Goal: Check status: Check status

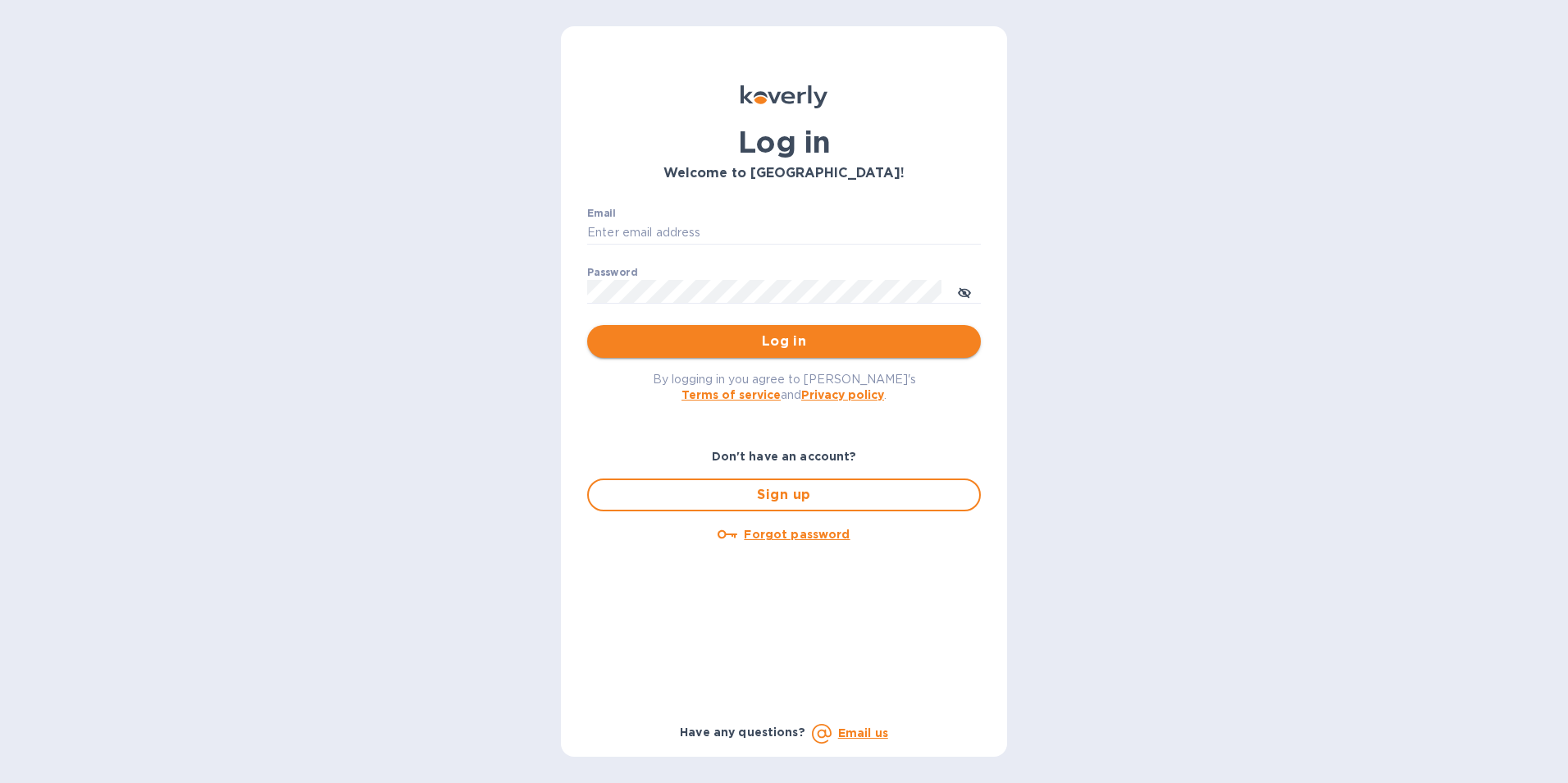
type input "edali.g@citymoonlight.com"
click at [719, 326] on button "Log in" at bounding box center [784, 342] width 394 height 33
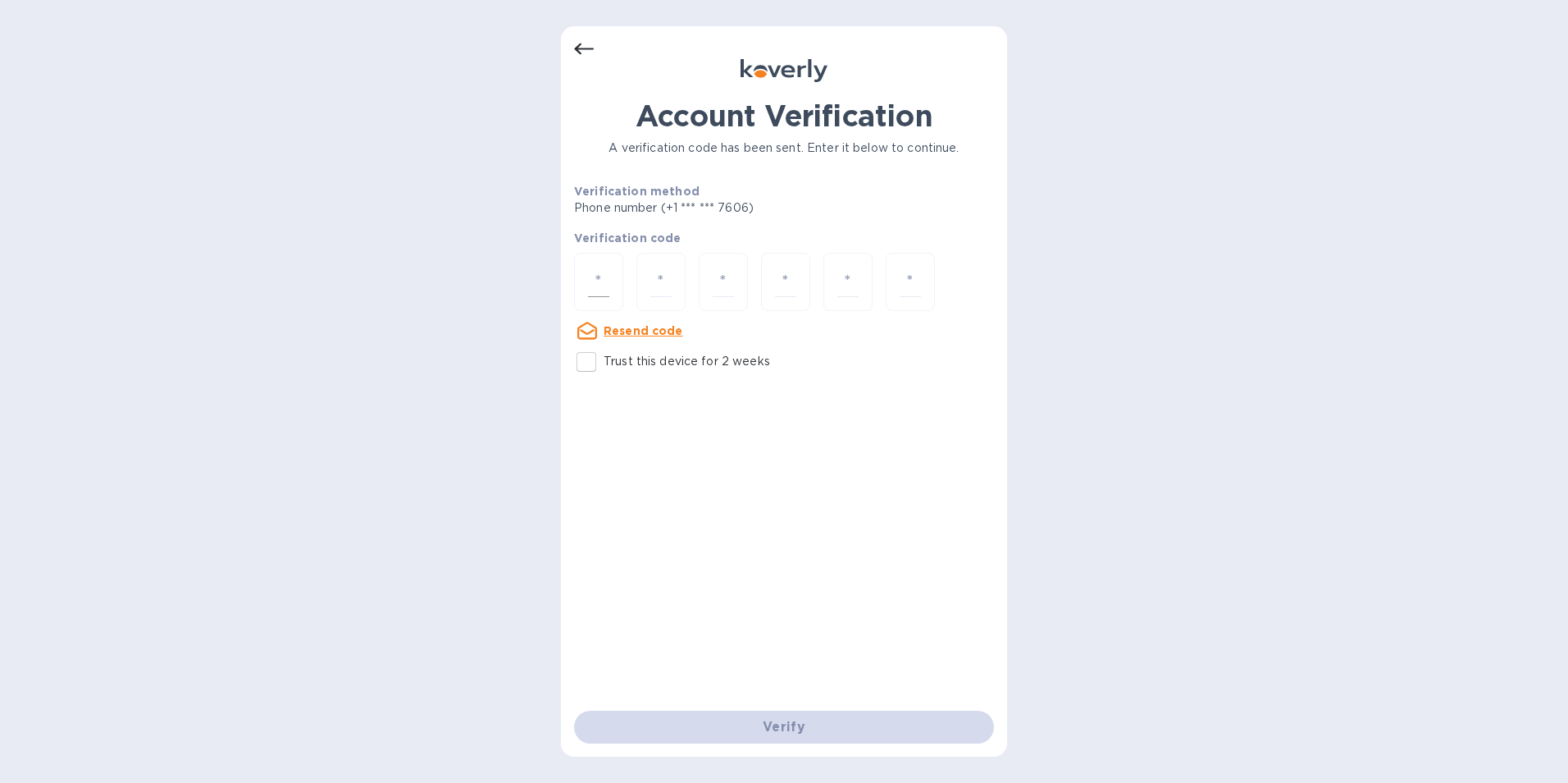
click at [591, 275] on input "number" at bounding box center [599, 282] width 22 height 30
paste input "5"
type input "5"
type input "9"
type input "0"
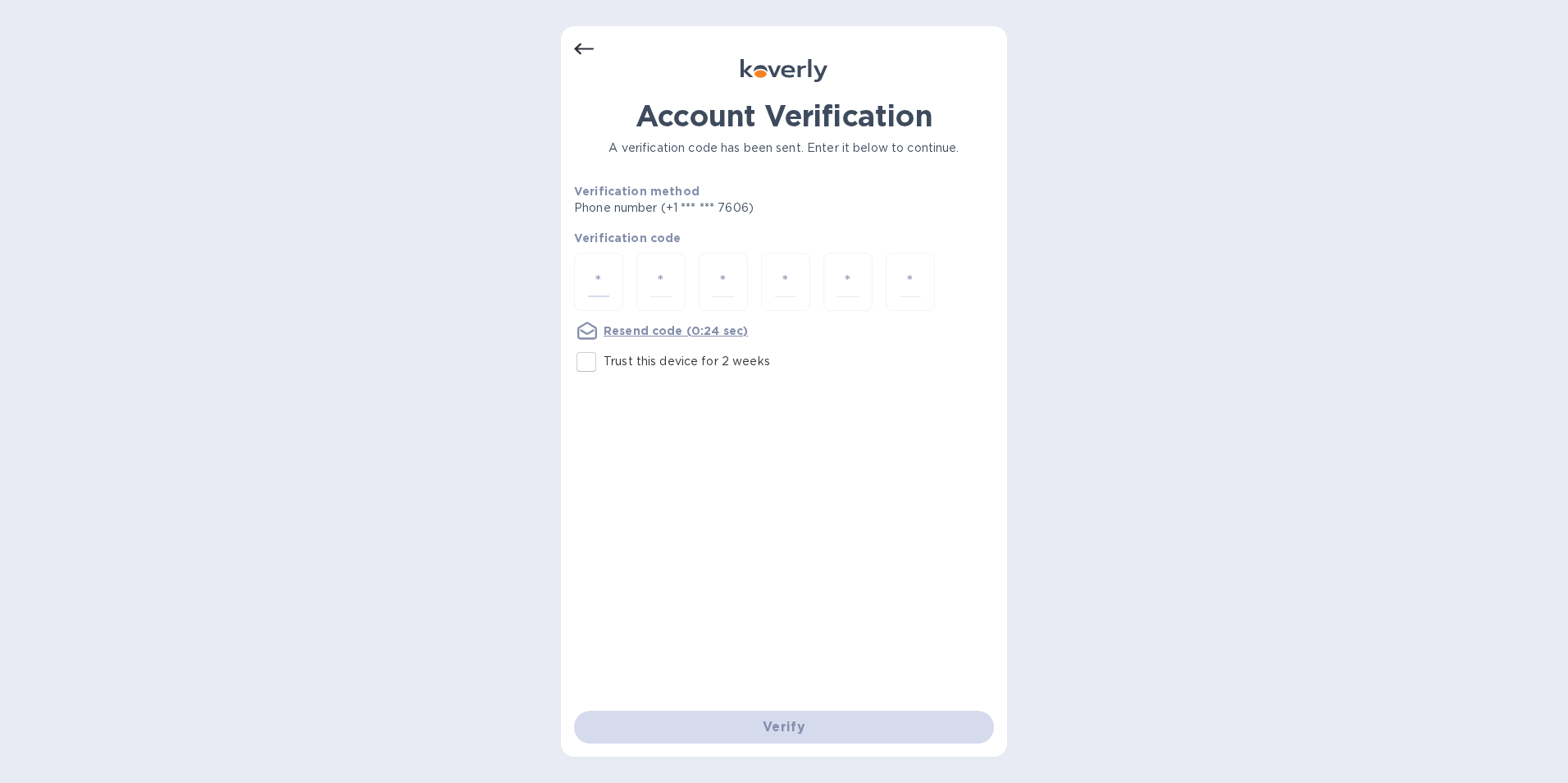
type input "3"
type input "8"
type input "2"
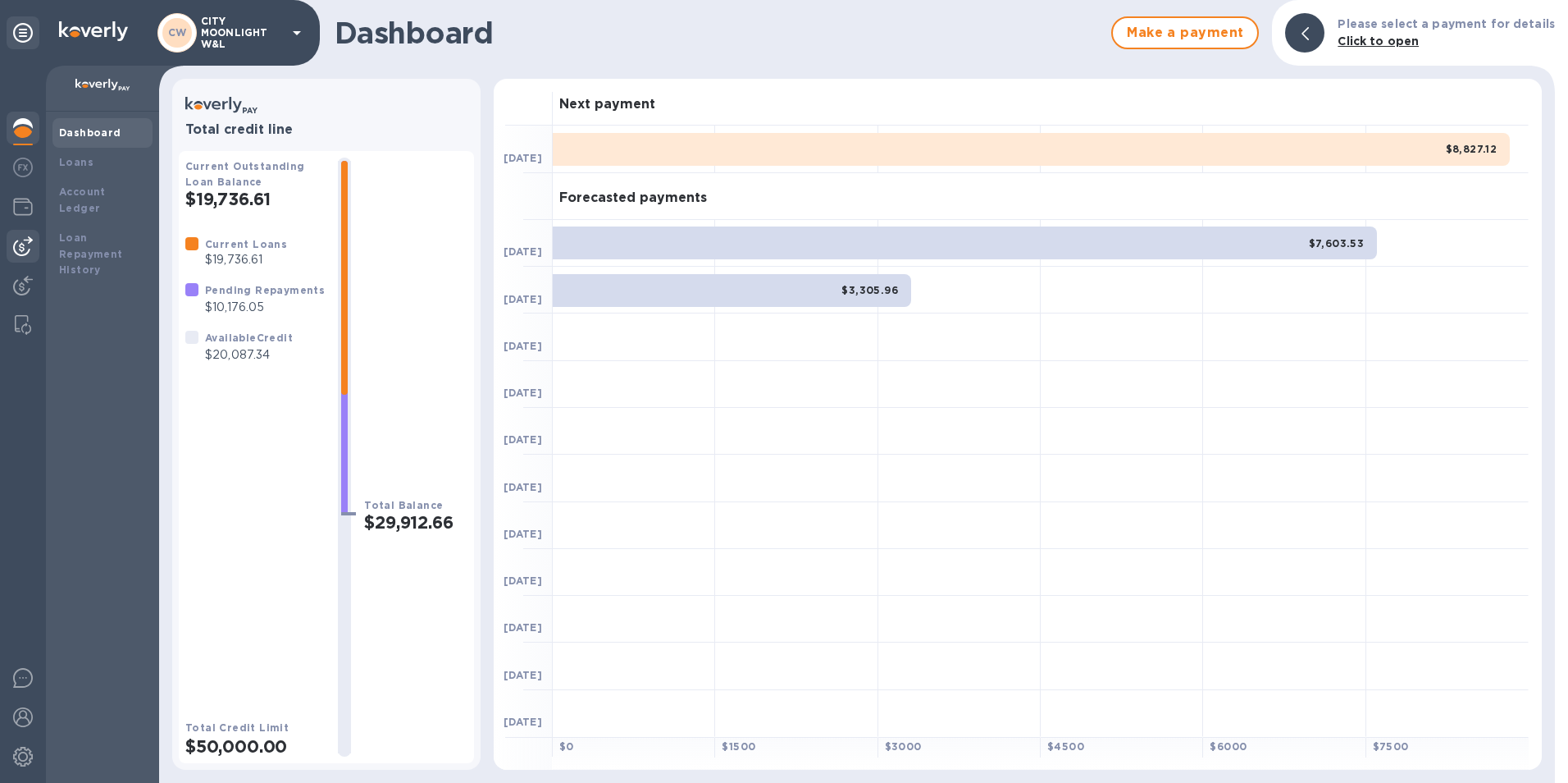
click at [25, 252] on img at bounding box center [23, 246] width 20 height 20
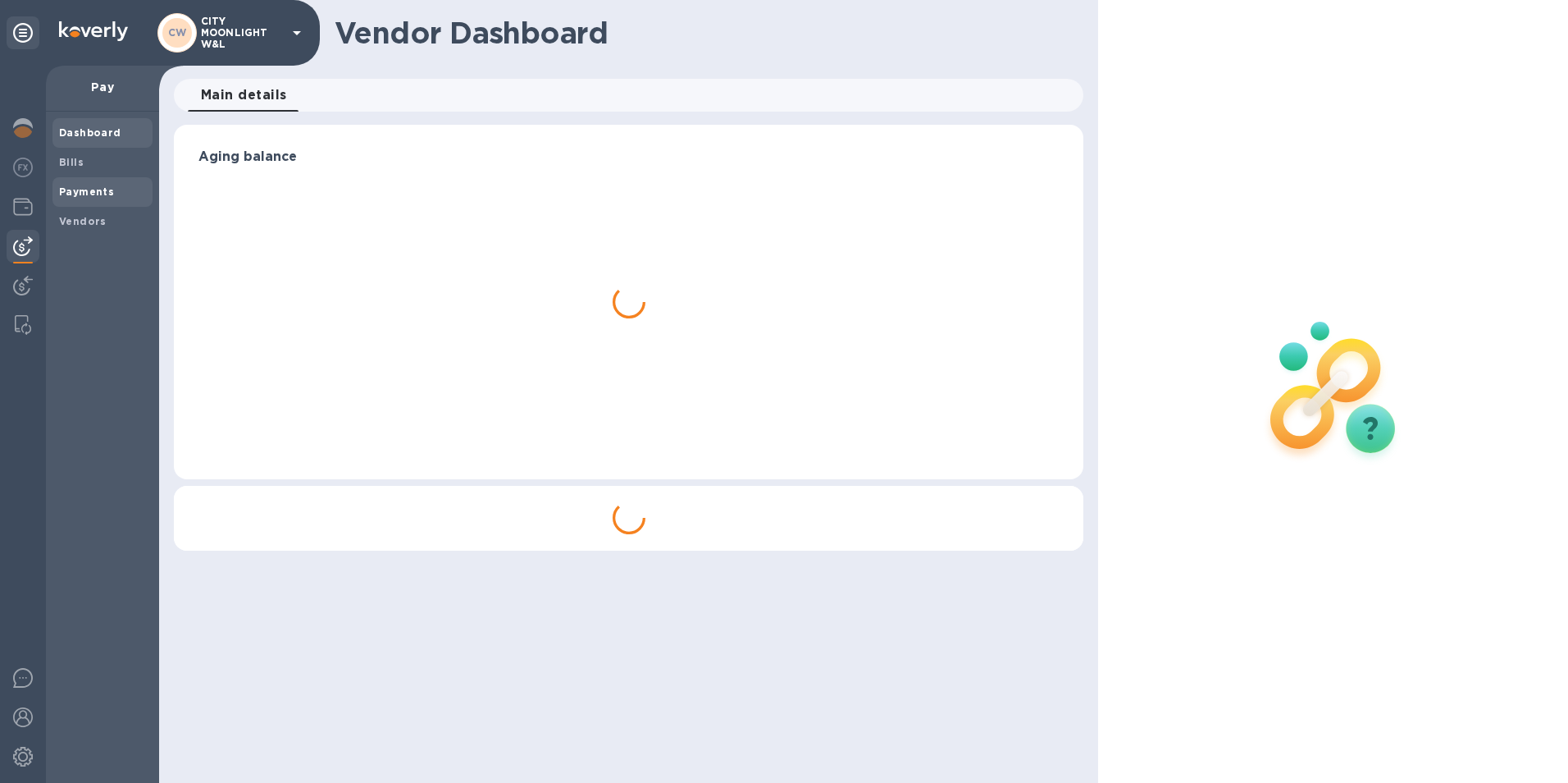
click at [69, 191] on b "Payments" at bounding box center [86, 192] width 55 height 12
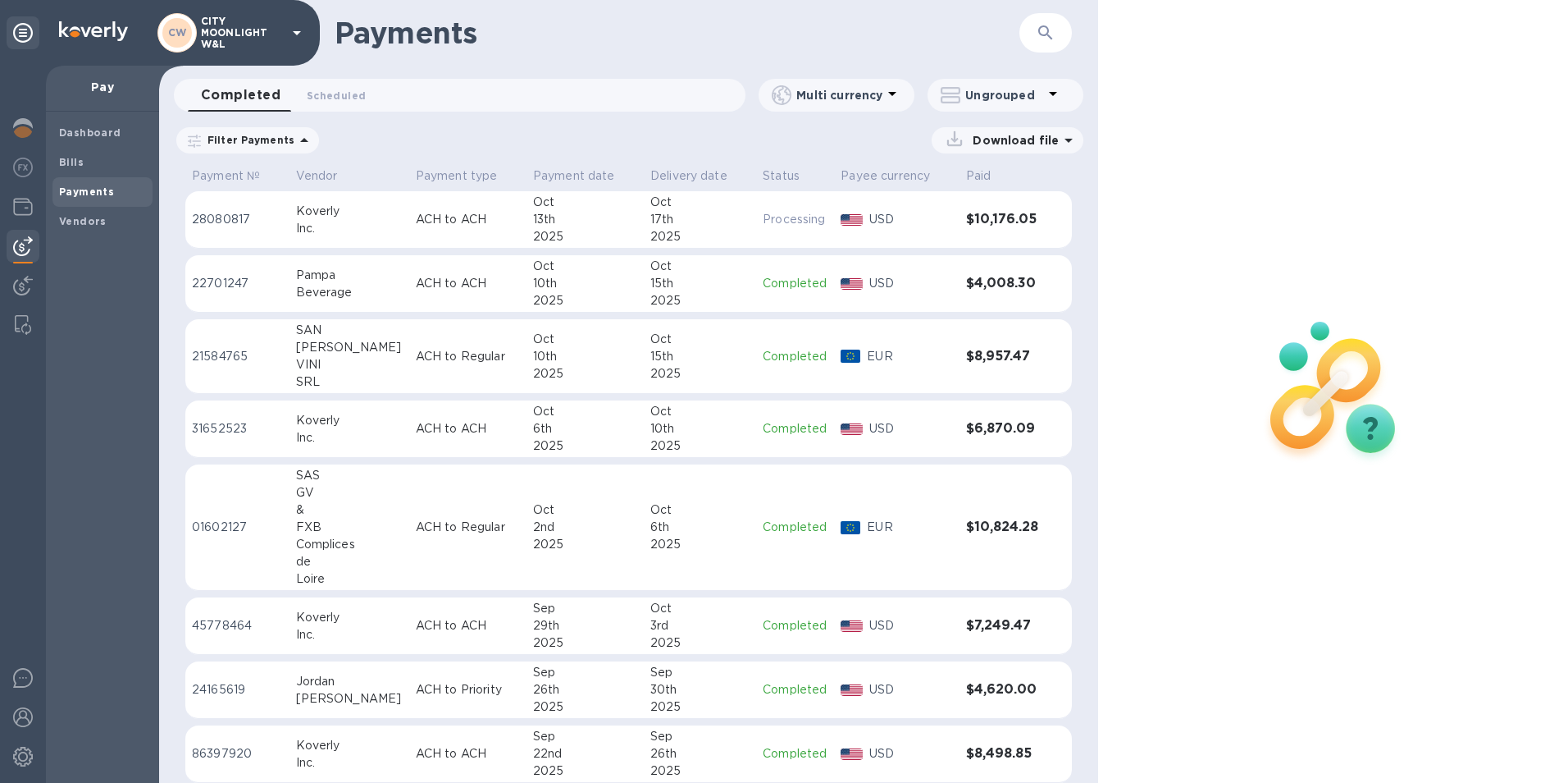
click at [201, 359] on p "21584765" at bounding box center [237, 356] width 91 height 17
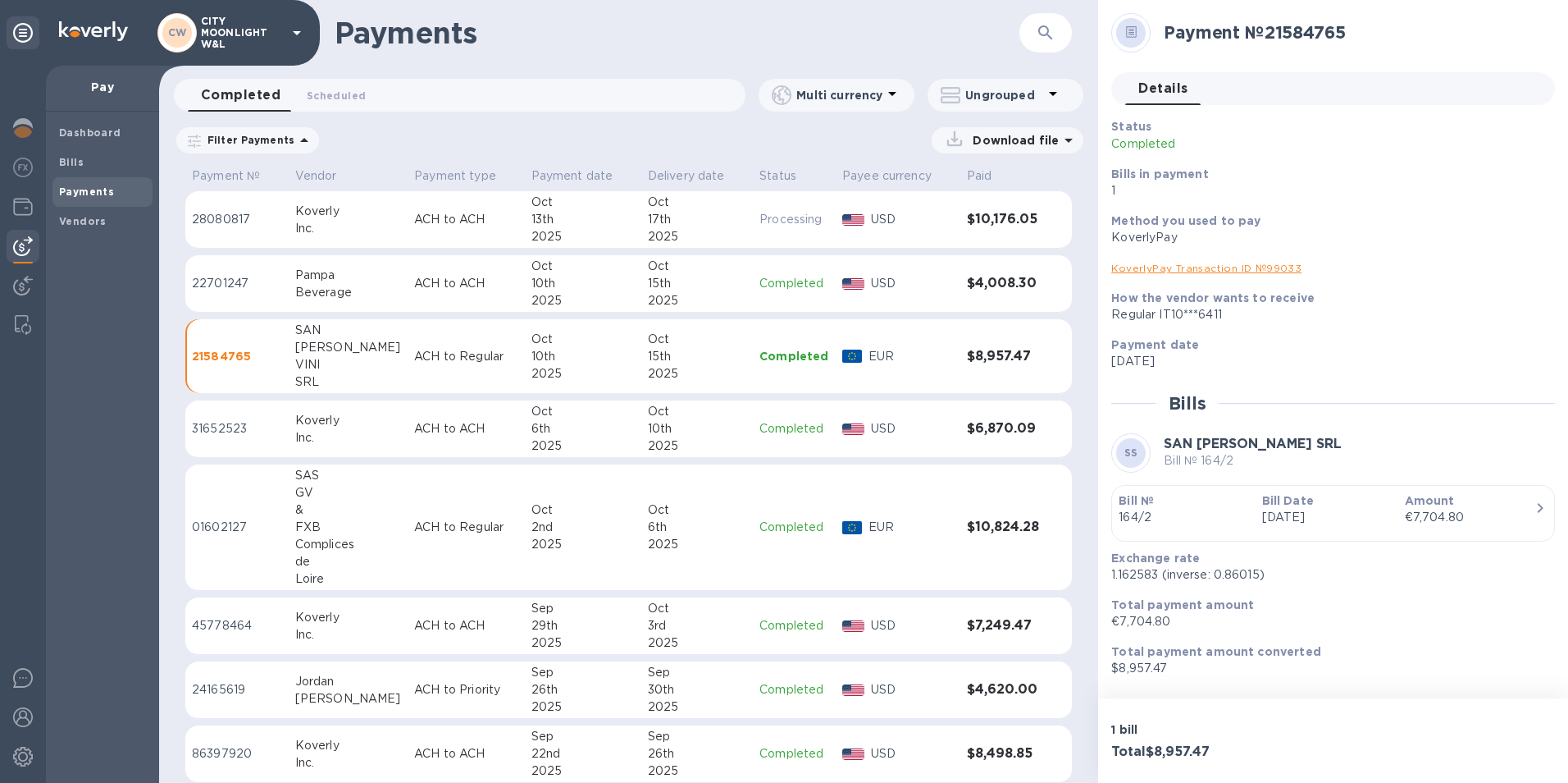
click at [1136, 38] on b at bounding box center [1131, 35] width 11 height 12
click at [1531, 506] on icon "button" at bounding box center [1540, 507] width 20 height 20
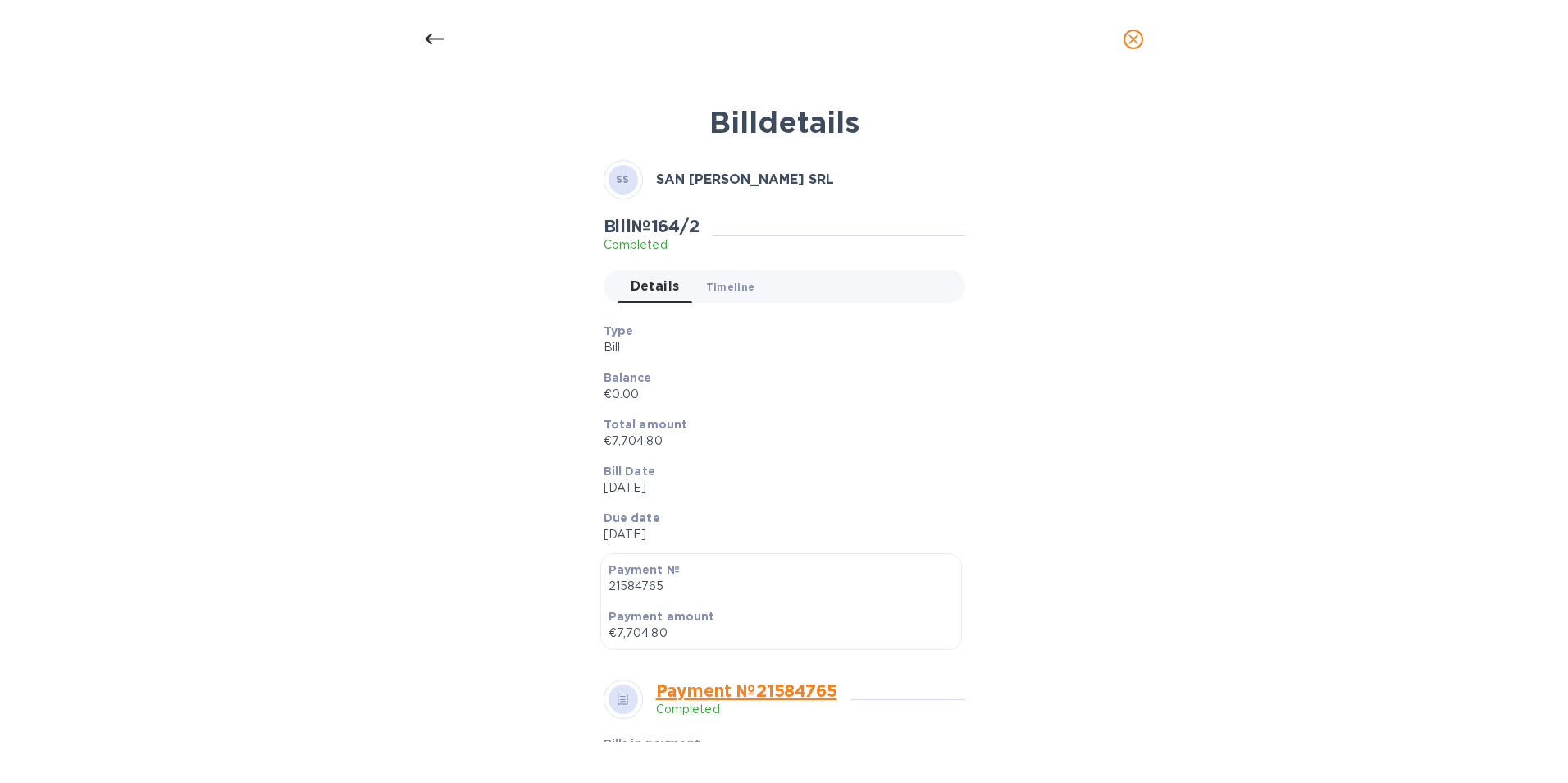
click at [720, 288] on span "Timeline 0" at bounding box center [731, 287] width 49 height 17
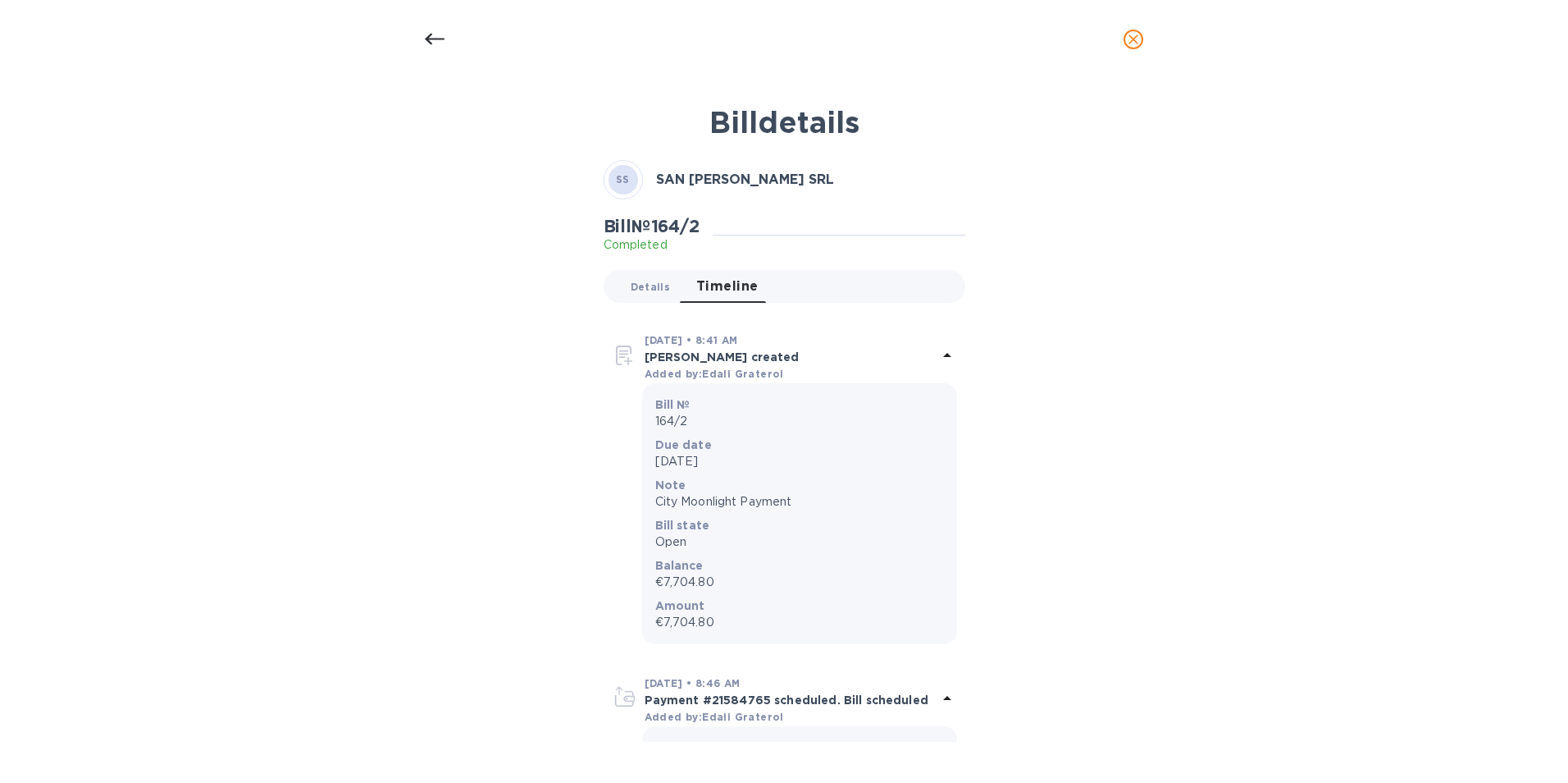
drag, startPoint x: 636, startPoint y: 284, endPoint x: 652, endPoint y: 283, distance: 16.0
click at [642, 280] on span "Details 0" at bounding box center [650, 287] width 39 height 17
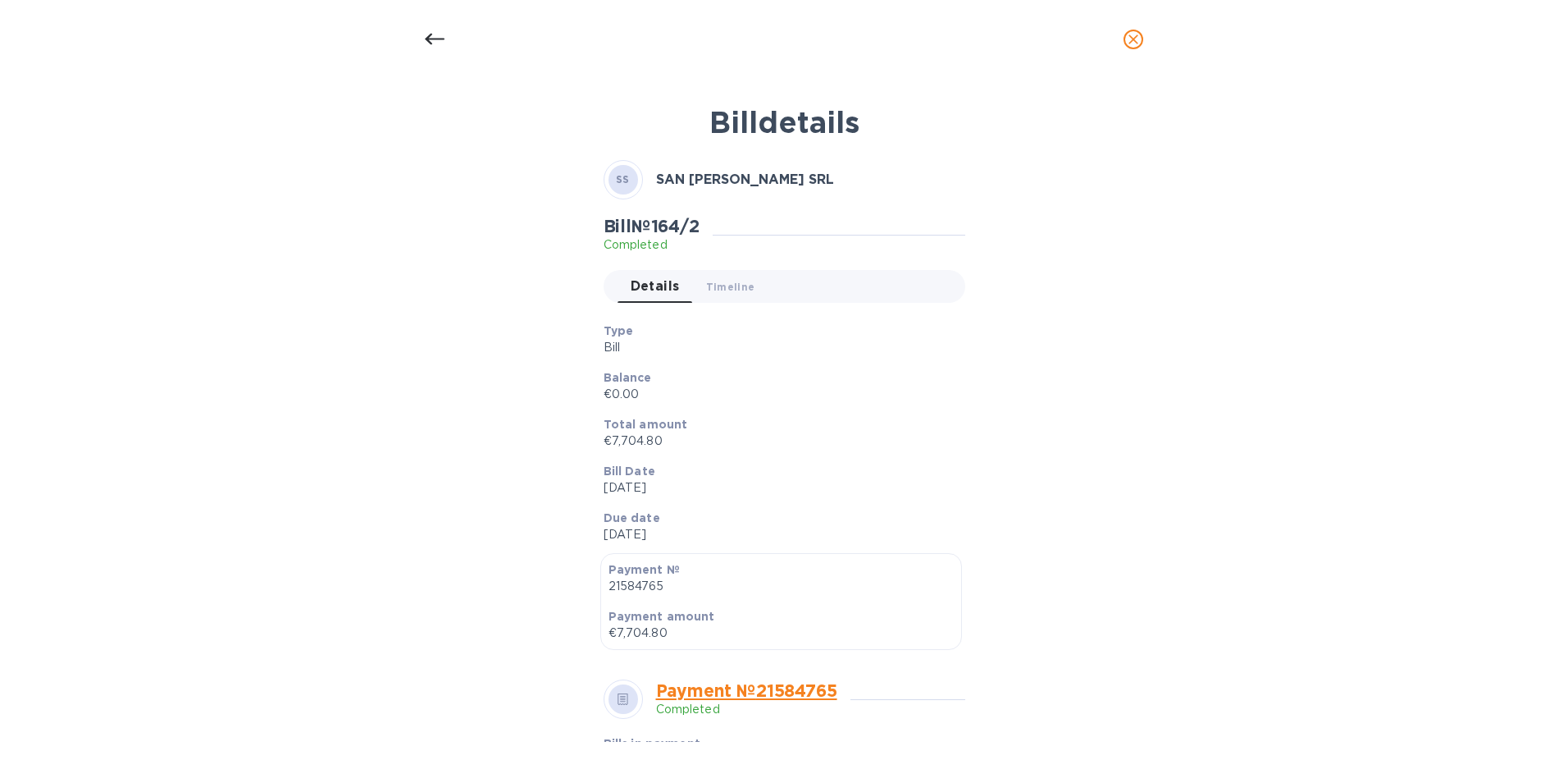
click at [436, 54] on div at bounding box center [434, 39] width 39 height 39
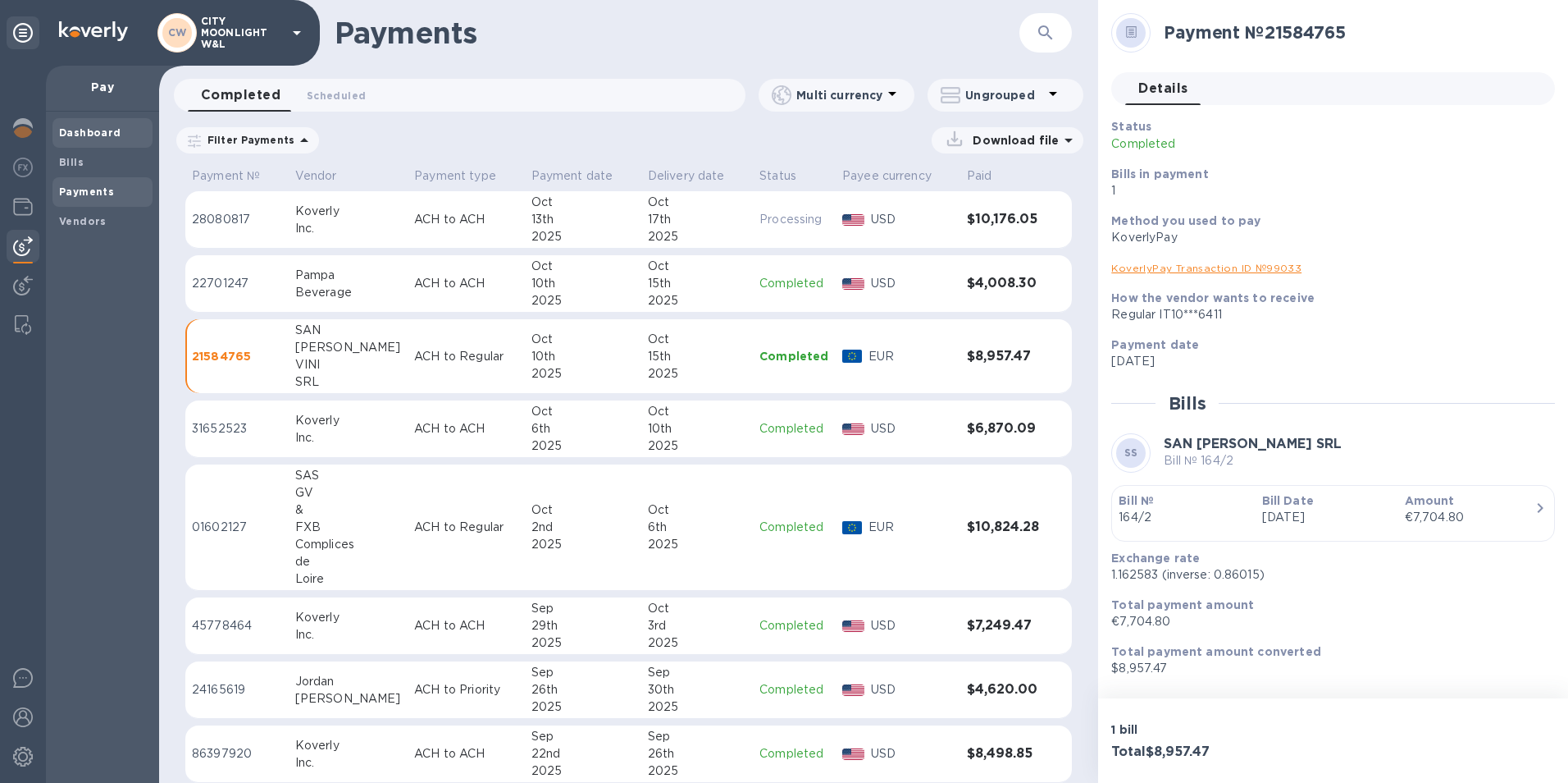
click at [112, 140] on span "Dashboard" at bounding box center [90, 133] width 62 height 16
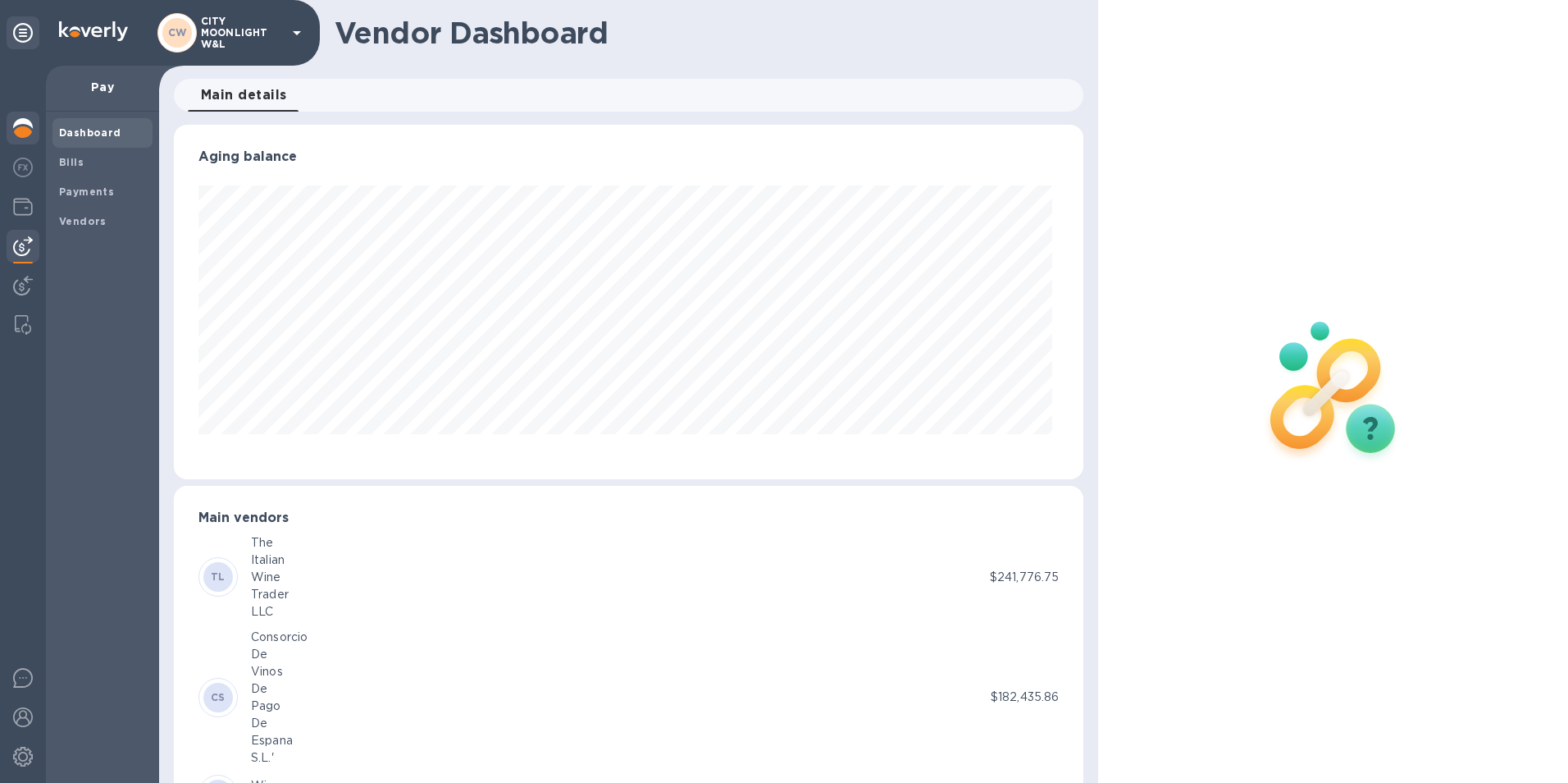
click at [28, 133] on img at bounding box center [23, 127] width 20 height 20
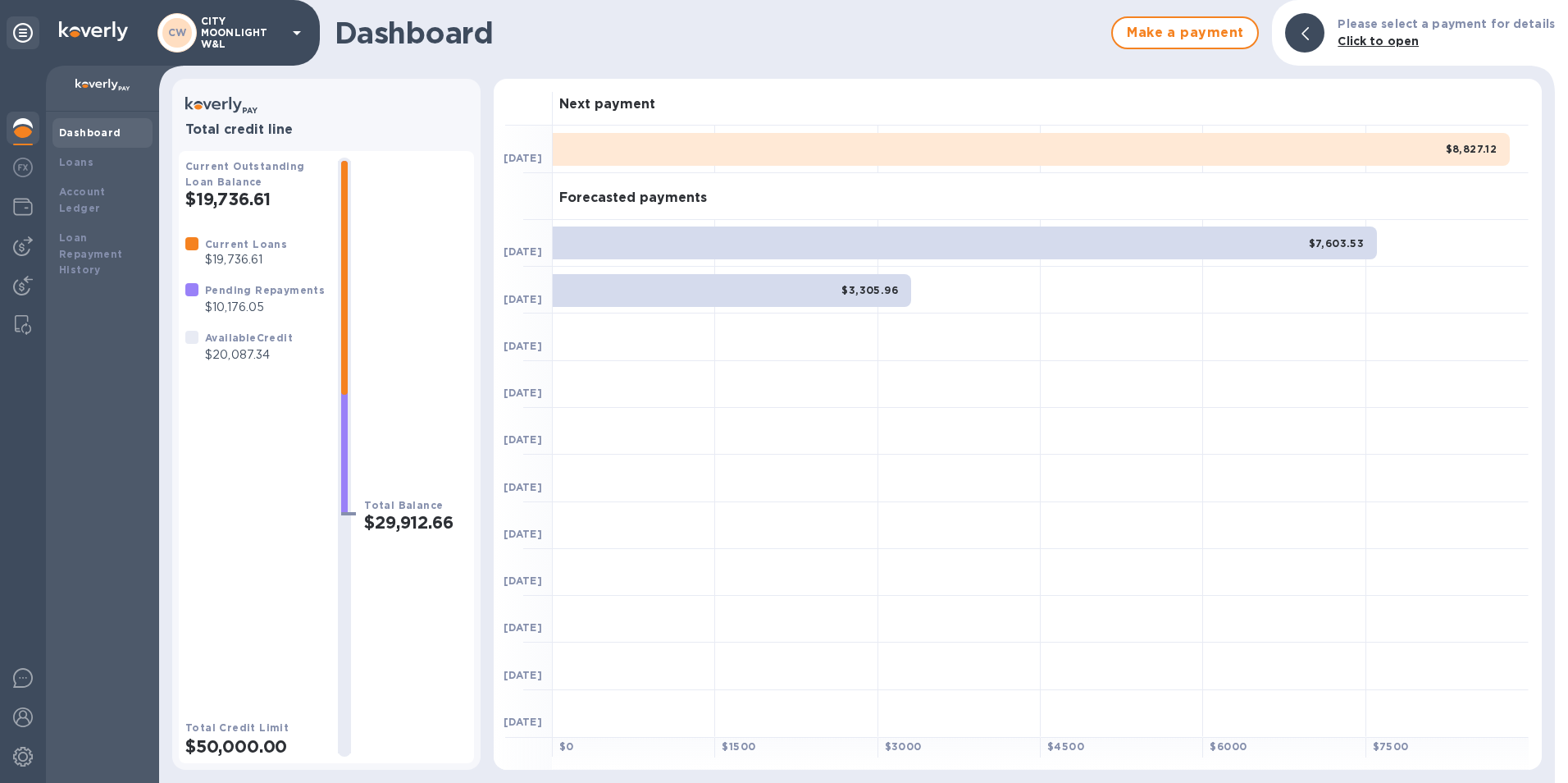
click at [697, 245] on div "$7,603.53" at bounding box center [965, 243] width 824 height 33
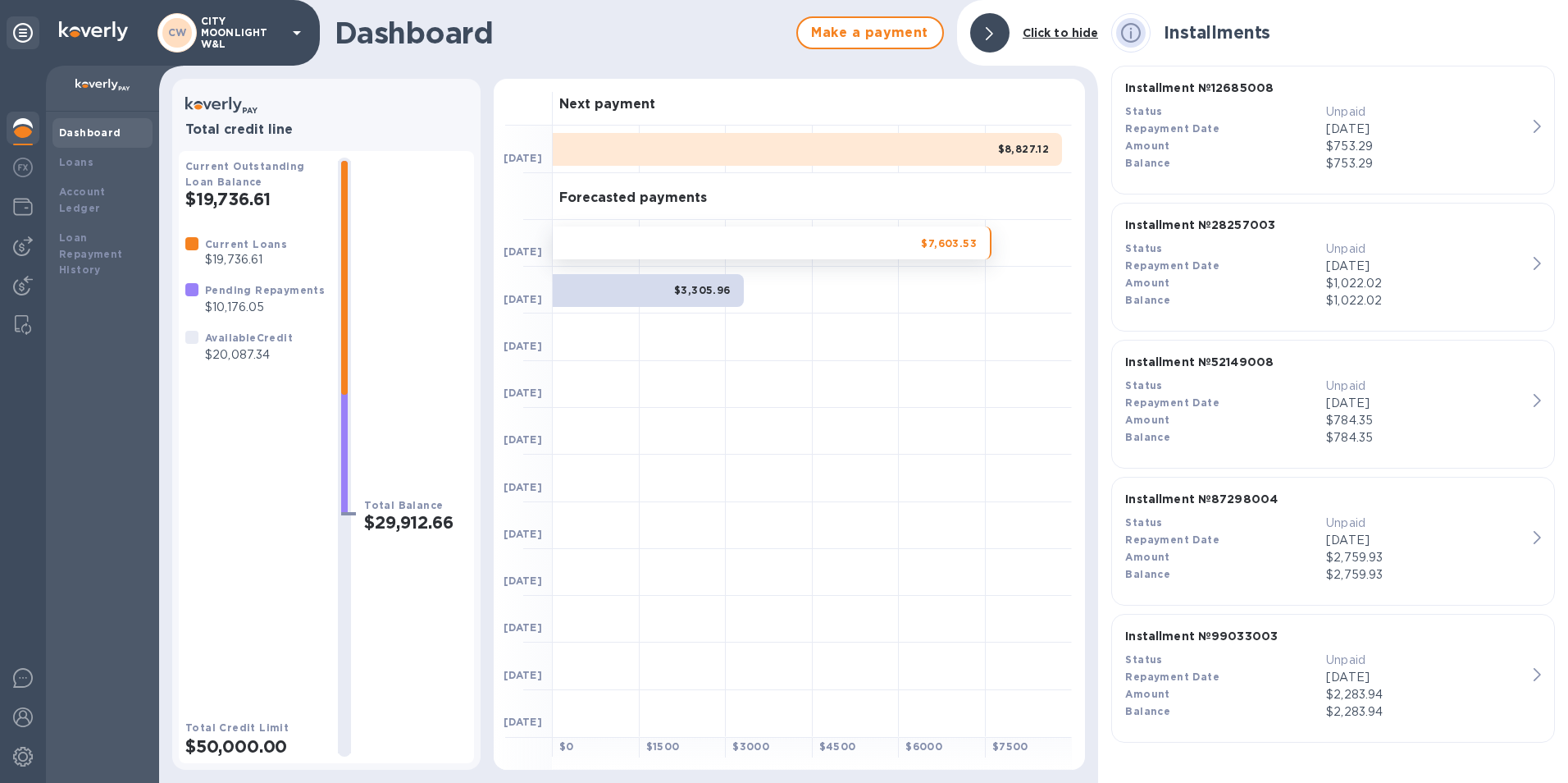
click at [699, 424] on div at bounding box center [683, 431] width 87 height 47
click at [24, 241] on img at bounding box center [23, 246] width 20 height 20
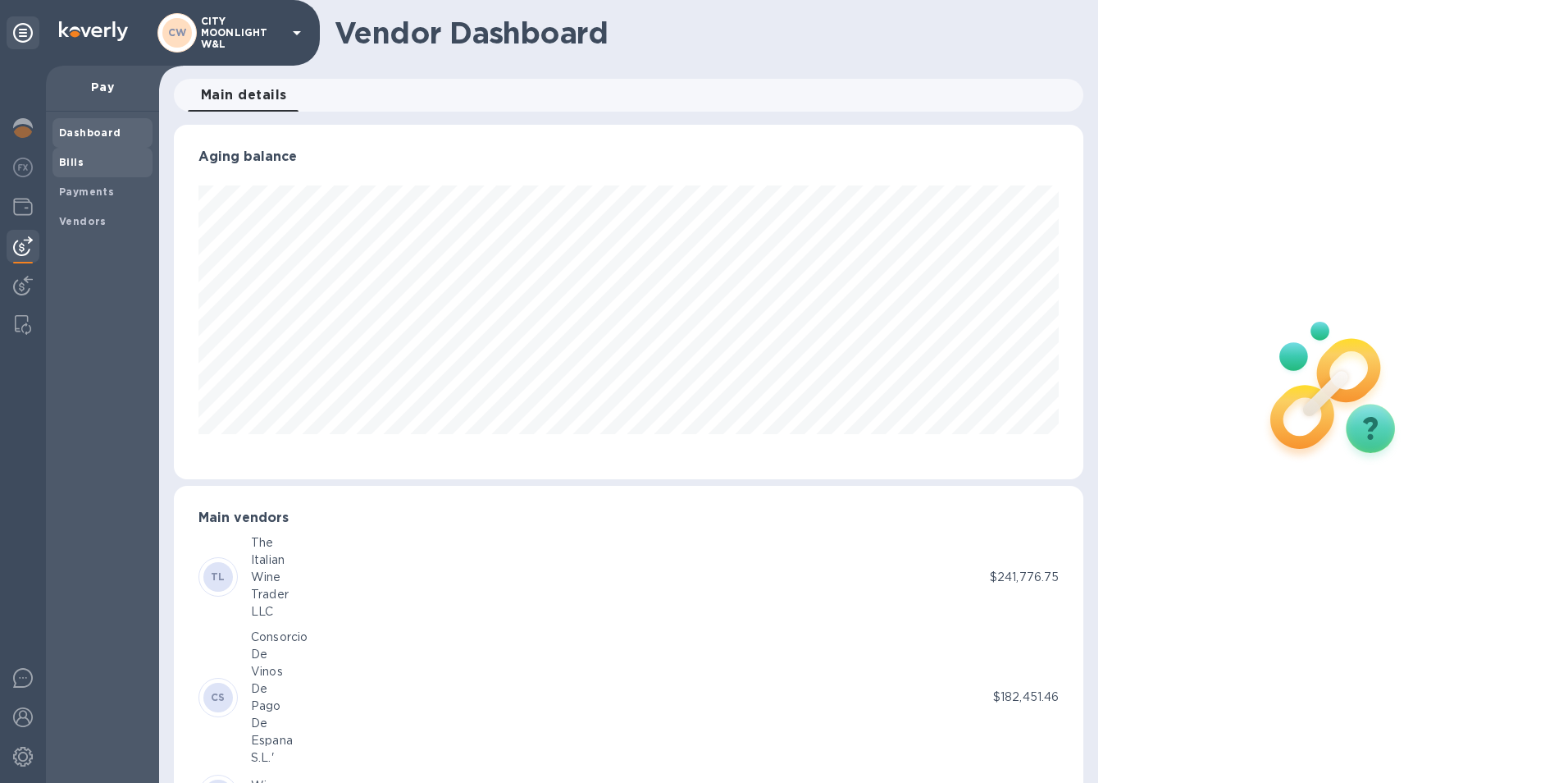
scroll to position [820220, 819357]
click at [23, 282] on img at bounding box center [23, 285] width 20 height 20
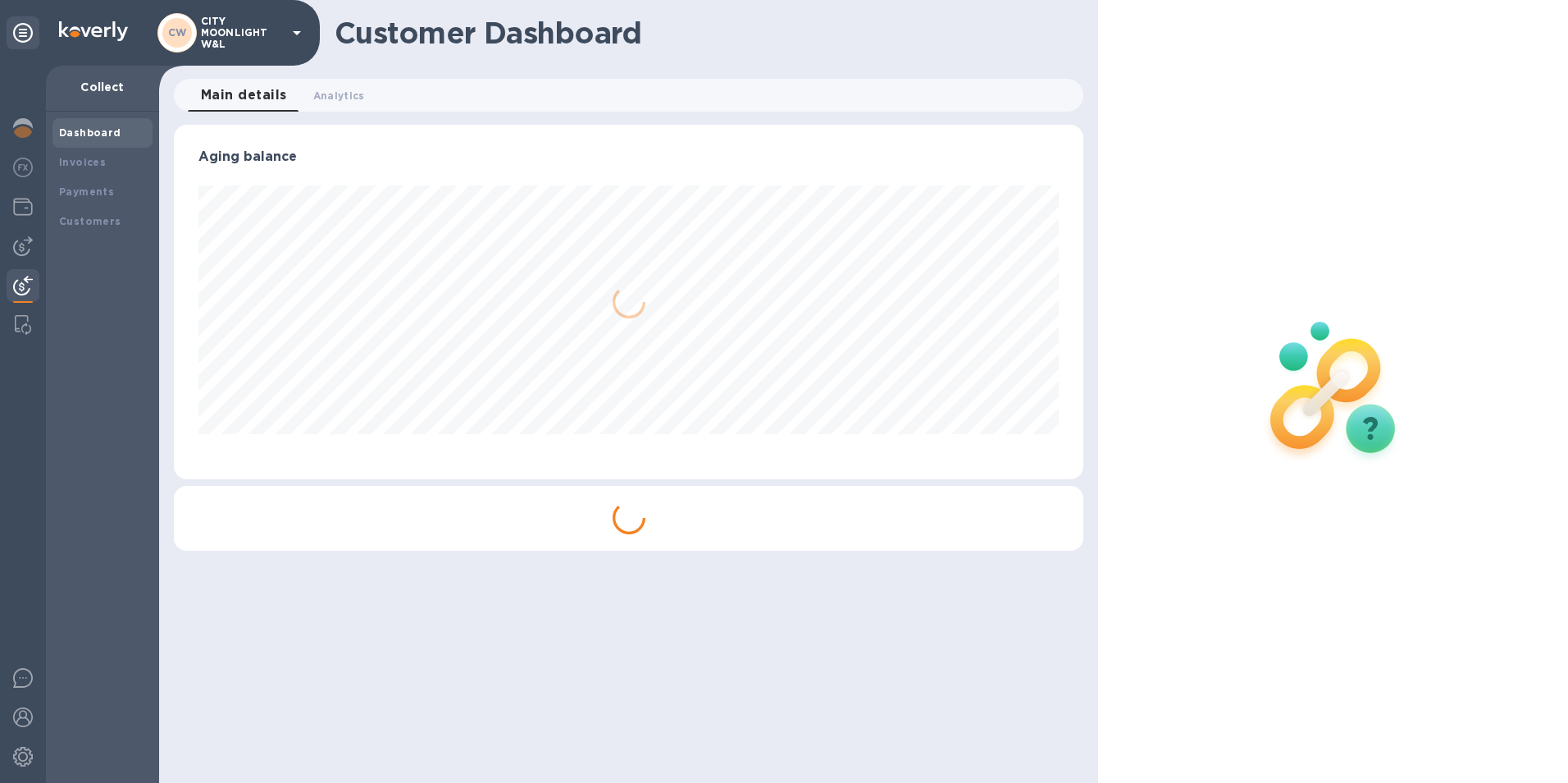
scroll to position [355, 910]
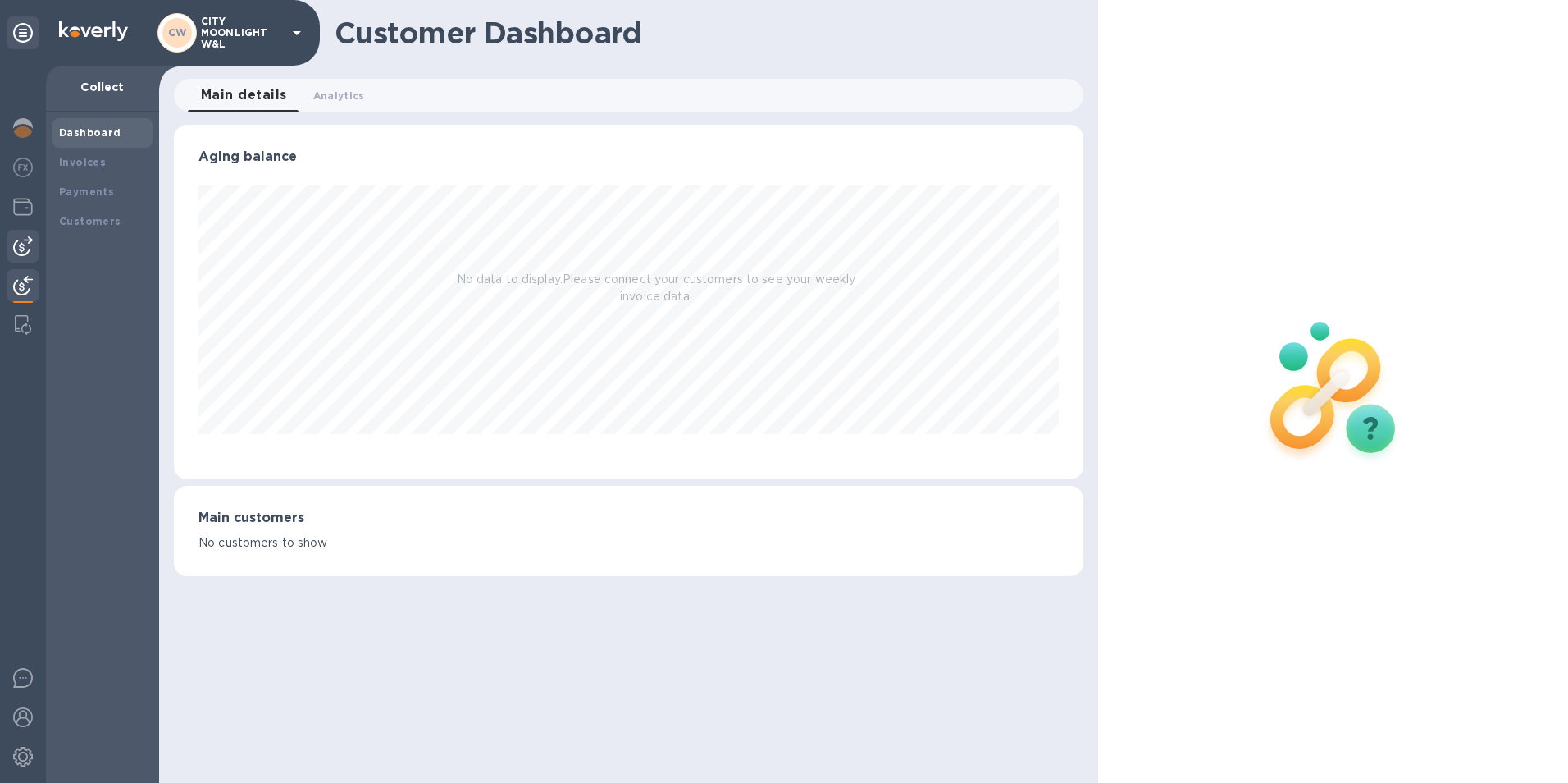
click at [29, 245] on img at bounding box center [23, 246] width 20 height 20
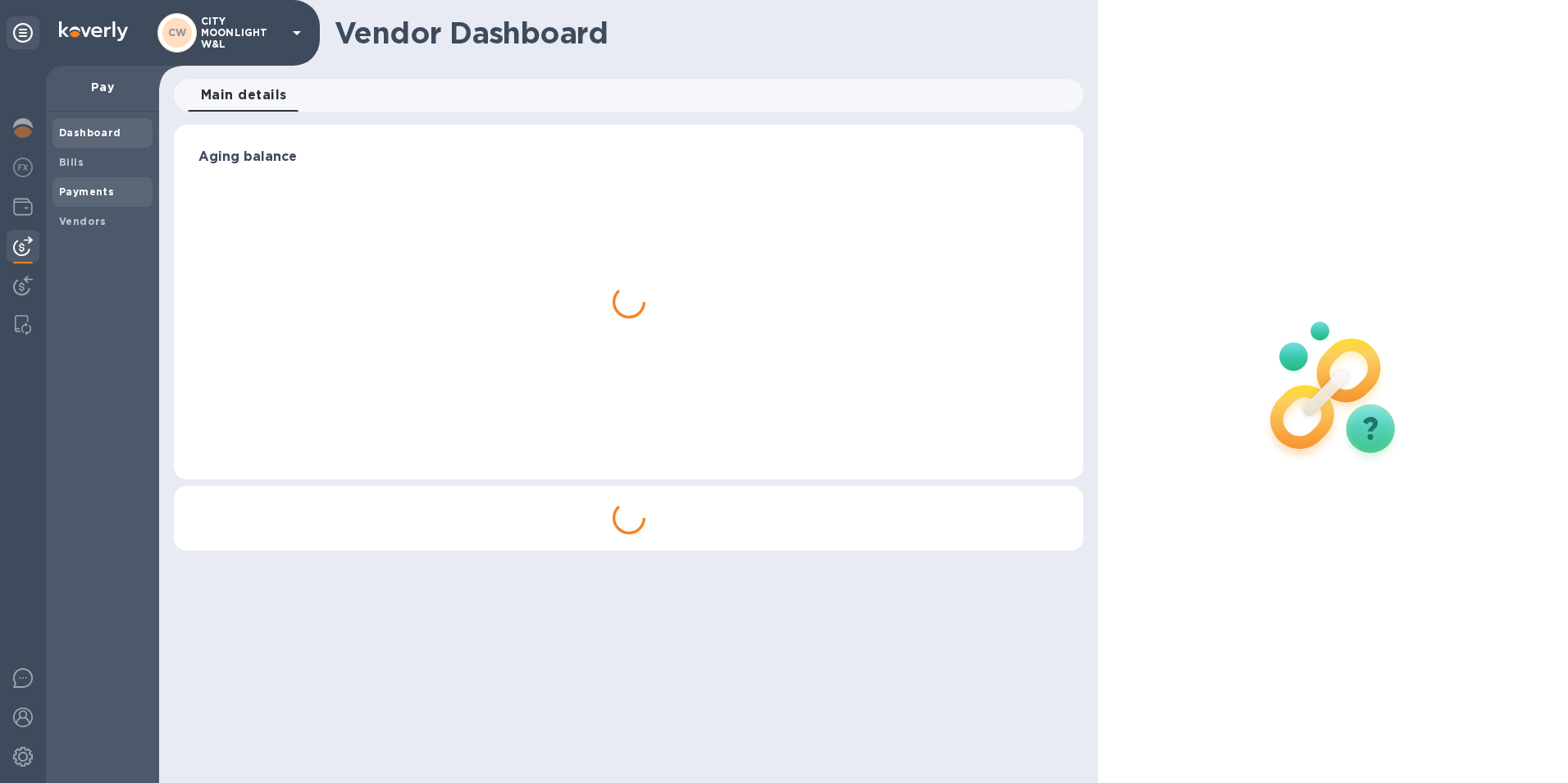
click at [88, 192] on b "Payments" at bounding box center [86, 192] width 55 height 12
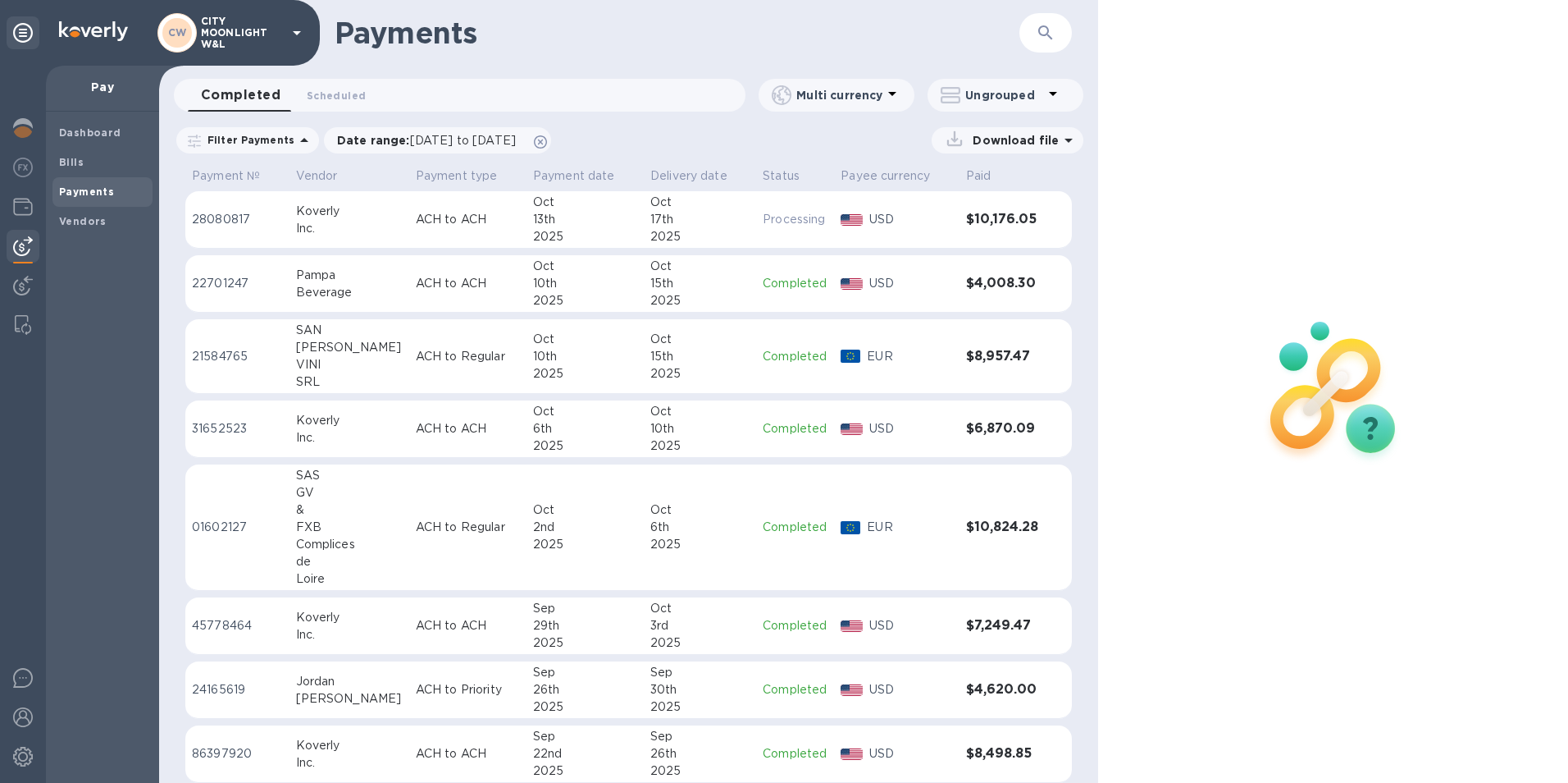
click at [998, 364] on td "$8,957.47" at bounding box center [1002, 356] width 86 height 75
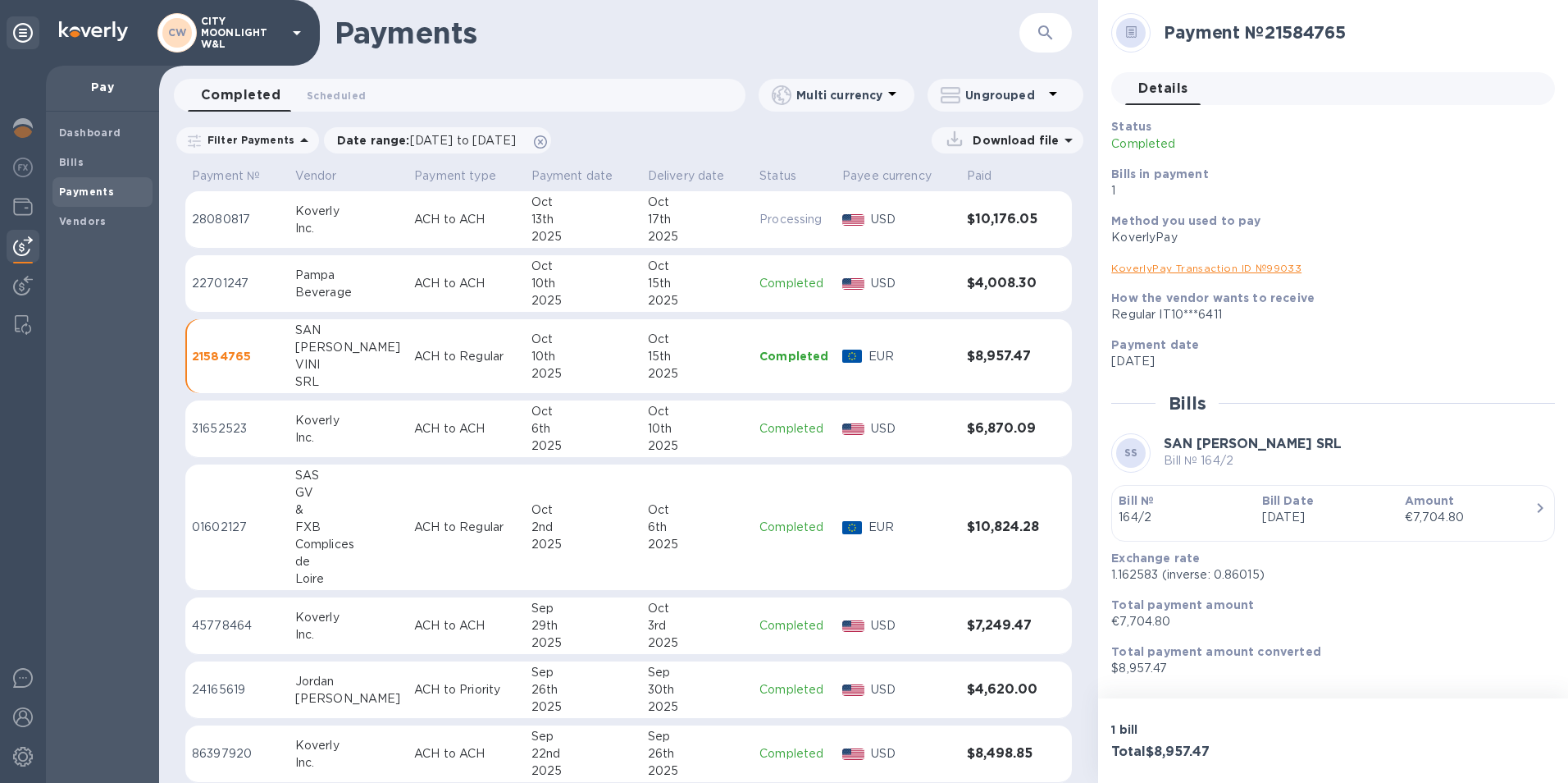
click at [1152, 82] on span "Details 0" at bounding box center [1163, 88] width 49 height 23
click at [1137, 35] on icon at bounding box center [1131, 32] width 11 height 12
